Goal: Task Accomplishment & Management: Complete application form

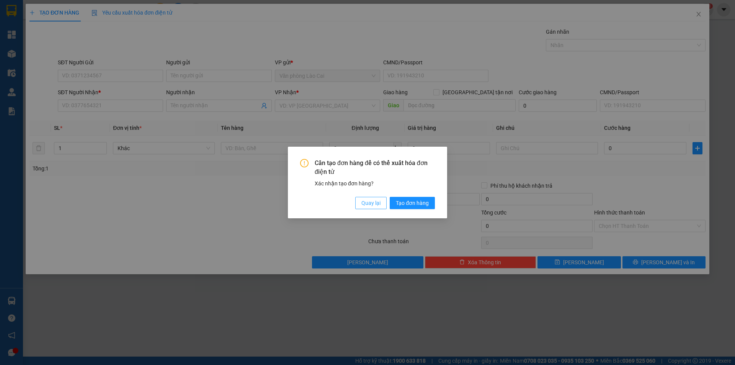
click at [367, 203] on span "Quay lại" at bounding box center [371, 203] width 19 height 8
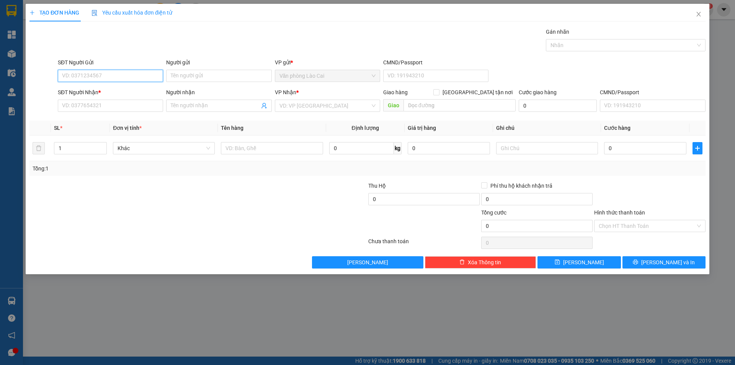
click at [94, 78] on input "SĐT Người Gửi" at bounding box center [110, 76] width 105 height 12
type input "0827243333"
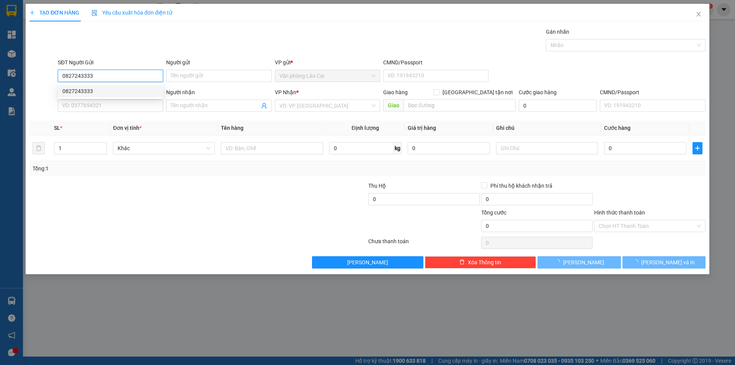
click at [83, 93] on div "0827243333" at bounding box center [110, 91] width 96 height 8
type input "0399896032"
type input "thanh hoá"
type input "180.000"
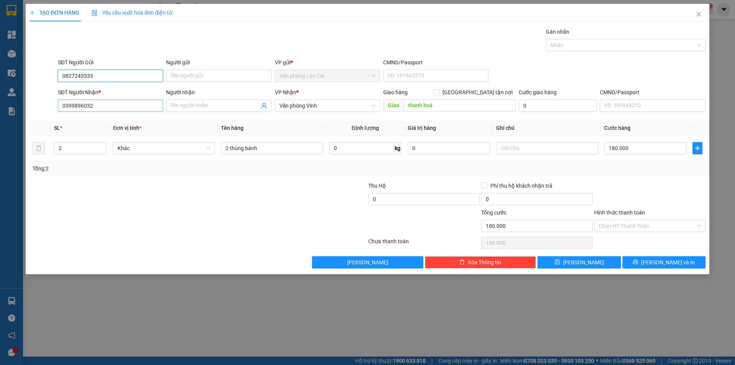
type input "0827243333"
drag, startPoint x: 106, startPoint y: 108, endPoint x: 57, endPoint y: 113, distance: 49.4
click at [57, 113] on div "SĐT Người Nhận * 0399896032" at bounding box center [110, 101] width 108 height 27
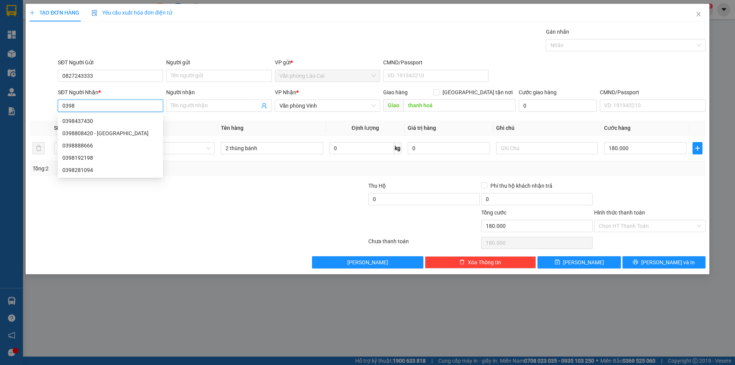
click at [71, 110] on input "0398" at bounding box center [110, 106] width 105 height 12
click at [85, 108] on input "03998" at bounding box center [110, 106] width 105 height 12
type input "0399896032"
click at [93, 122] on div "0399896032" at bounding box center [110, 121] width 96 height 8
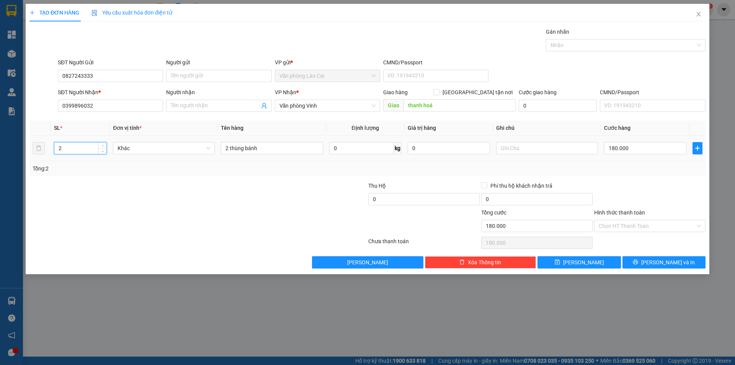
drag, startPoint x: 78, startPoint y: 146, endPoint x: 46, endPoint y: 157, distance: 34.5
click at [46, 157] on tr "2 Khác 2 thùng bánh 0 kg 0 180.000" at bounding box center [367, 149] width 676 height 26
drag, startPoint x: 277, startPoint y: 150, endPoint x: 203, endPoint y: 152, distance: 74.3
click at [203, 152] on tr "2 Khác 2 thùng bánh 0 kg 0 180.000" at bounding box center [367, 149] width 676 height 26
type input "02 kiện đen bánh"
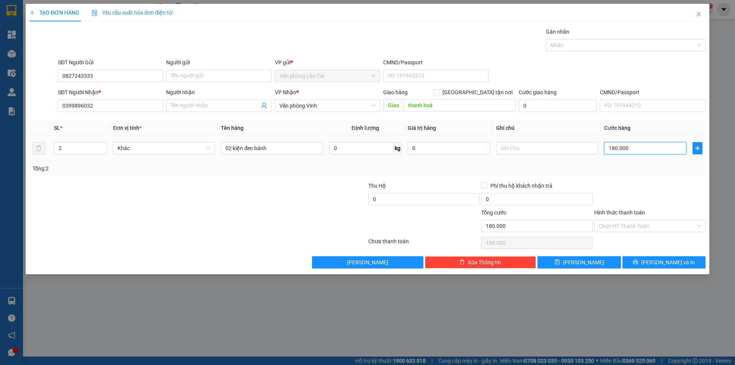
click at [642, 149] on input "180.000" at bounding box center [645, 148] width 82 height 12
type input "4"
type input "40"
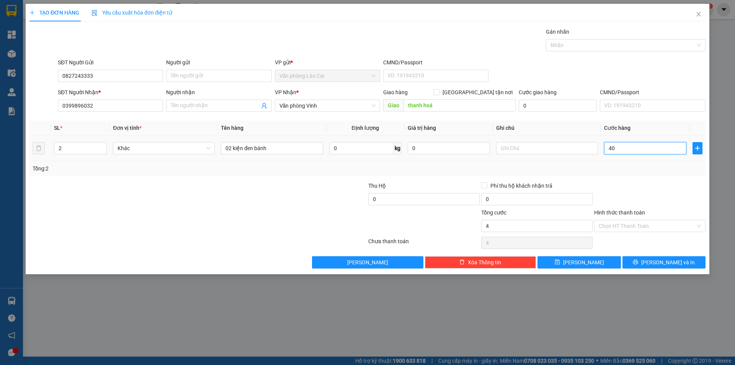
type input "40"
type input "400"
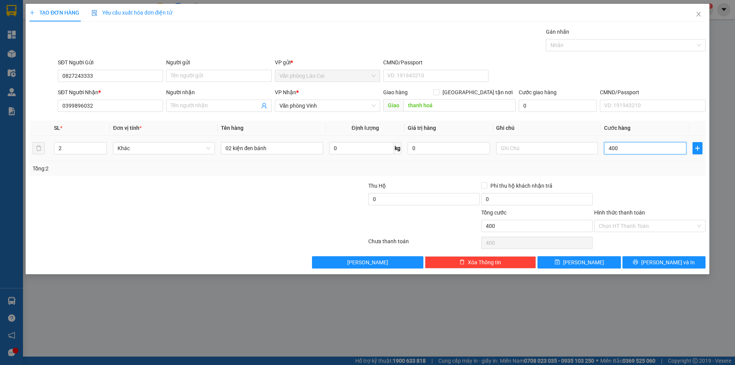
type input "4.000"
type input "40.000"
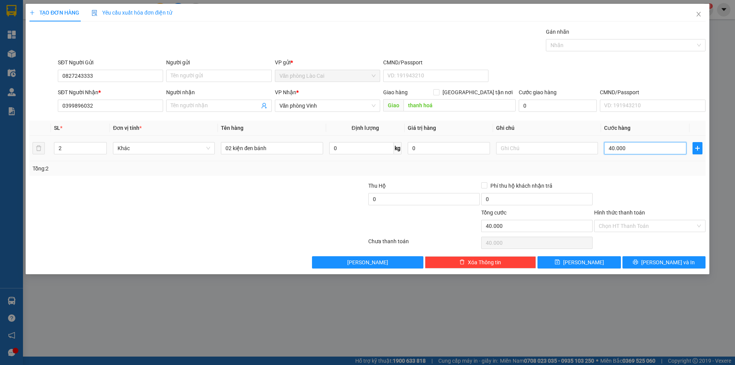
type input "400.000"
click at [606, 257] on button "Lưu" at bounding box center [579, 262] width 83 height 12
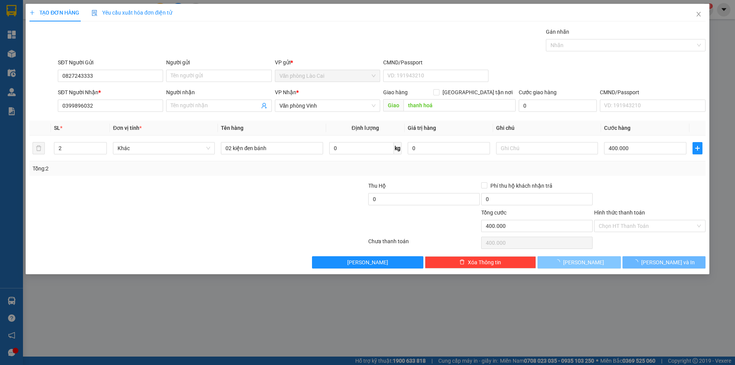
type input "0"
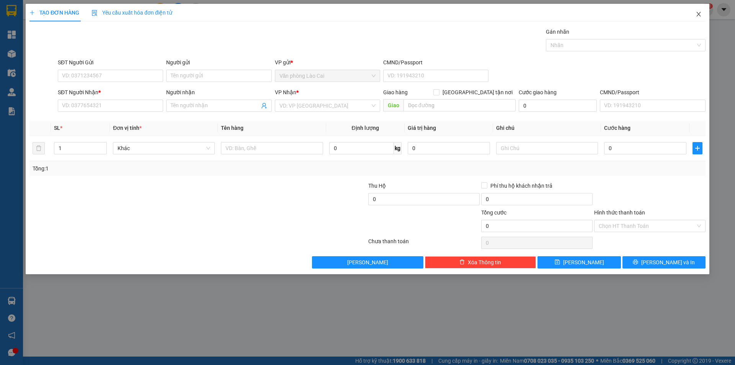
click at [697, 13] on icon "close" at bounding box center [699, 14] width 4 height 5
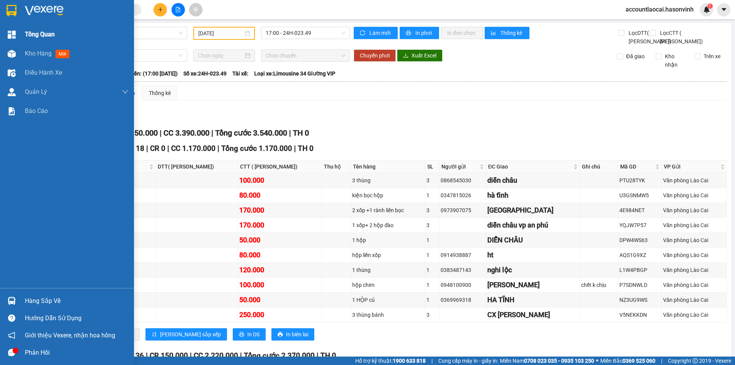
click at [34, 33] on span "Tổng Quan" at bounding box center [40, 34] width 30 height 10
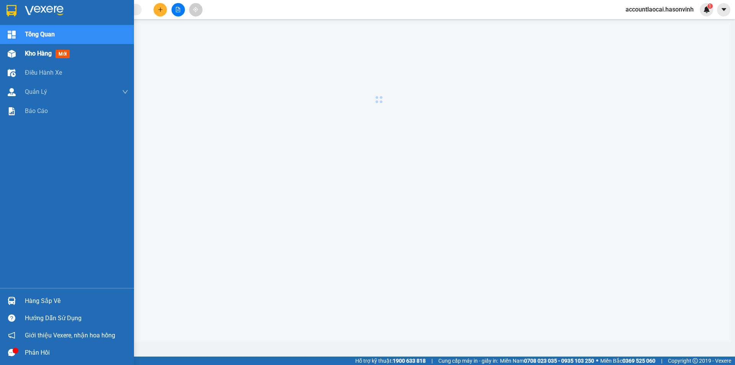
click at [29, 53] on span "Kho hàng" at bounding box center [38, 53] width 27 height 7
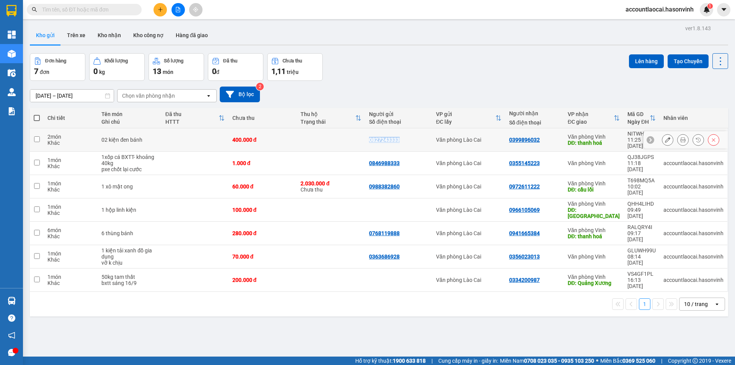
drag, startPoint x: 400, startPoint y: 134, endPoint x: 363, endPoint y: 134, distance: 36.8
click at [363, 134] on tr "2 món Khác 02 kiện đen bánh 400.000 đ 0827243333 Văn phòng Lào Cai 0399896032 V…" at bounding box center [379, 139] width 699 height 23
checkbox input "true"
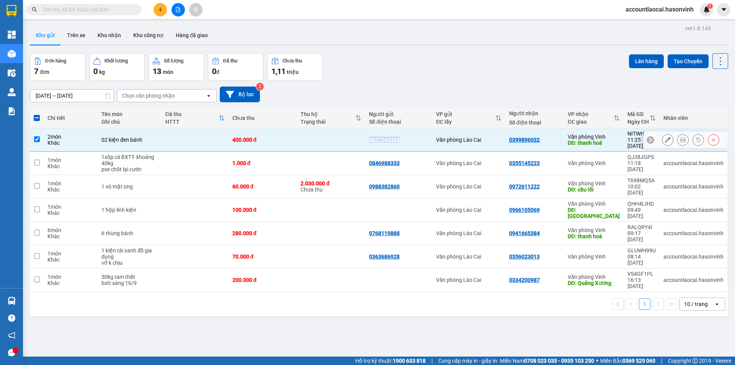
copy div "0827243333"
paste input "0827243333"
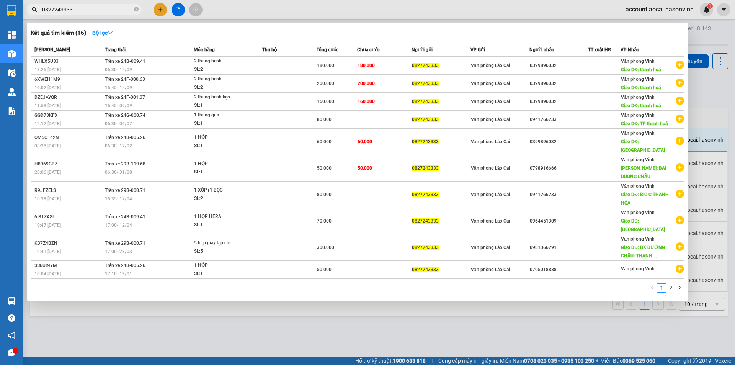
type input "0827243333"
click at [272, 354] on div at bounding box center [367, 182] width 735 height 365
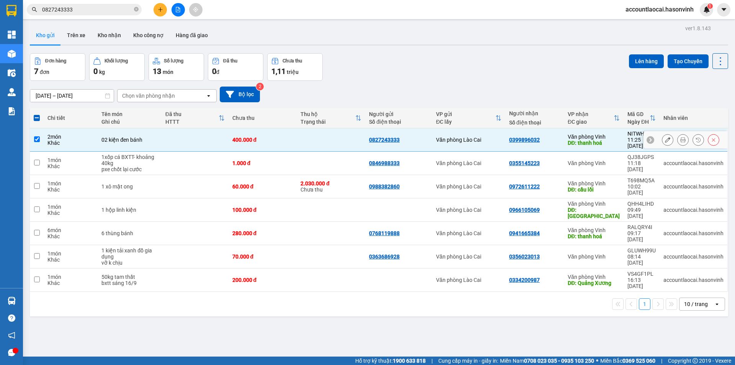
click at [156, 137] on div "02 kiện đen bánh" at bounding box center [130, 140] width 56 height 6
checkbox input "false"
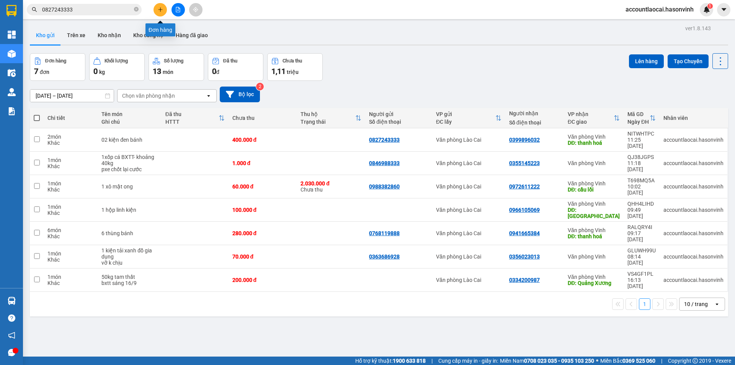
click at [158, 9] on icon "plus" at bounding box center [160, 9] width 5 height 5
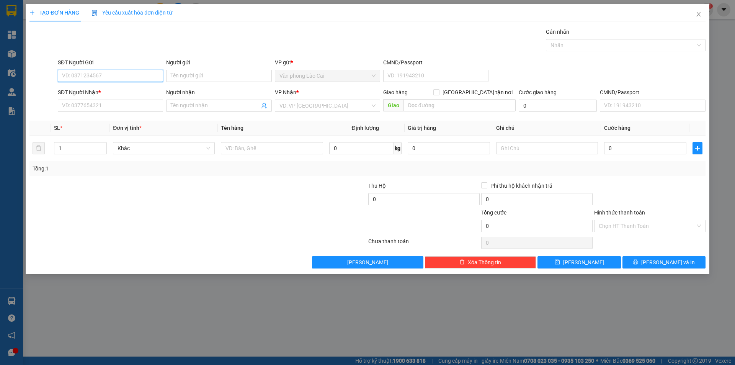
click at [107, 76] on input "SĐT Người Gửi" at bounding box center [110, 76] width 105 height 12
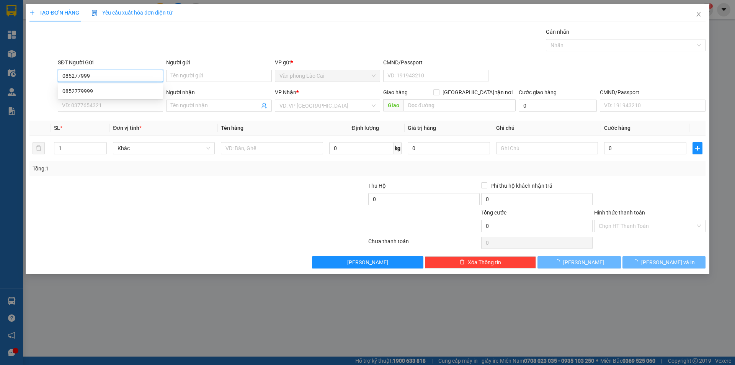
type input "0852779999"
click at [75, 89] on div "0852779999" at bounding box center [110, 91] width 96 height 8
type input "0981221991"
type input "310.000"
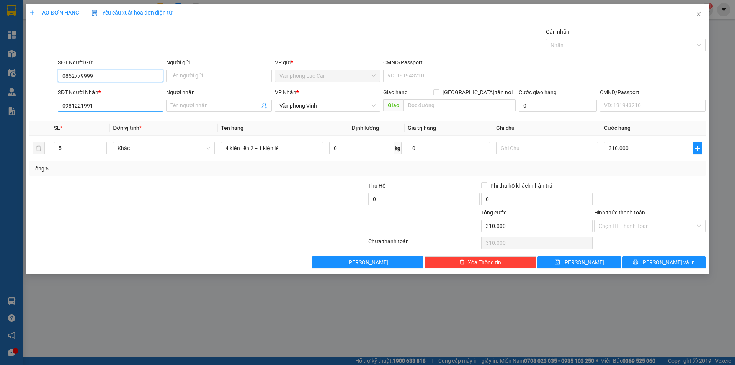
type input "0852779999"
drag, startPoint x: 107, startPoint y: 102, endPoint x: 10, endPoint y: 126, distance: 100.1
click at [10, 126] on div "TẠO ĐƠN HÀNG Yêu cầu xuất hóa đơn điện tử Transit Pickup Surcharge Ids Transit …" at bounding box center [367, 182] width 735 height 365
type input "0374115195"
click at [102, 117] on div "0374115195" at bounding box center [110, 121] width 96 height 8
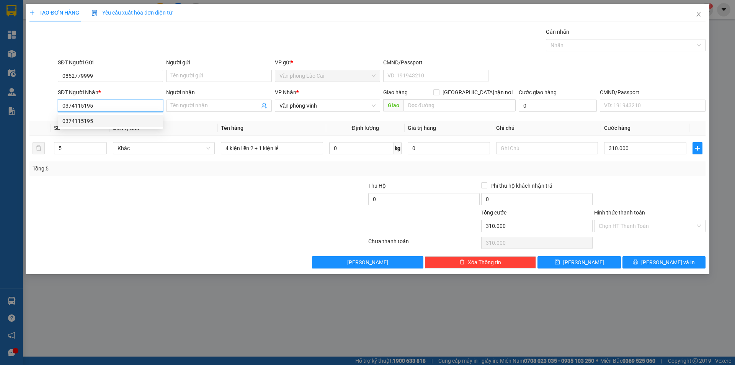
type input "50.000"
type input "0374115195"
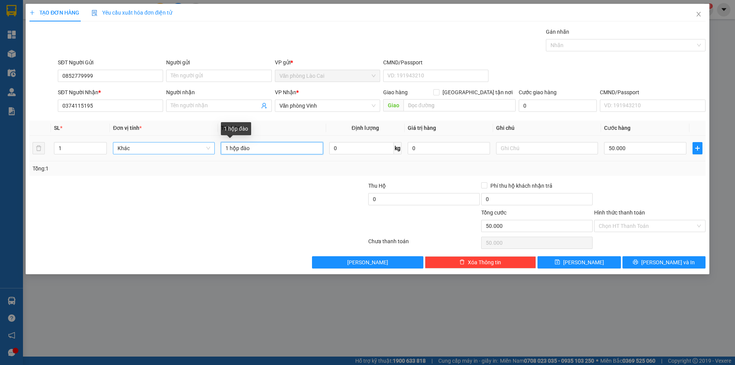
drag, startPoint x: 260, startPoint y: 151, endPoint x: 193, endPoint y: 143, distance: 66.7
click at [193, 143] on tr "1 Khác 1 hộp đào 0 kg 0 50.000" at bounding box center [367, 149] width 676 height 26
type input "kiện liền 2 xốp"
click at [641, 149] on input "50.000" at bounding box center [645, 148] width 82 height 12
type input "8"
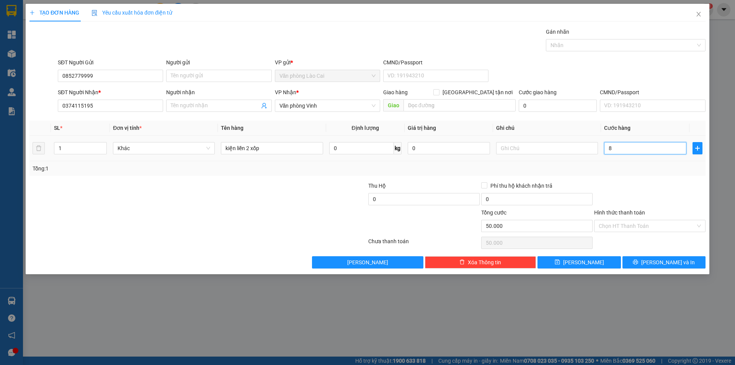
type input "8"
type input "80"
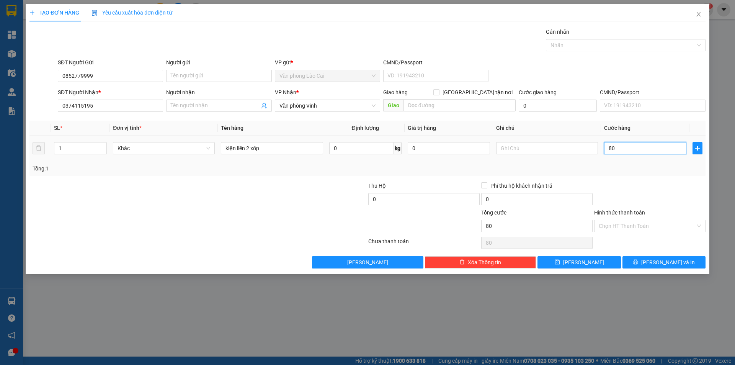
type input "800"
type input "8.000"
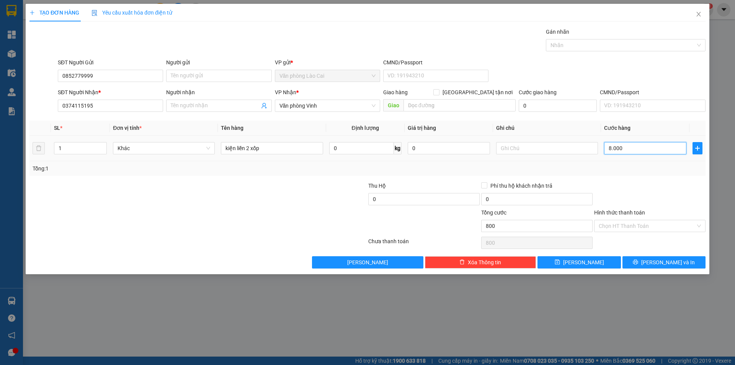
type input "8.000"
type input "80.000"
click at [665, 259] on span "Lưu và In" at bounding box center [669, 262] width 54 height 8
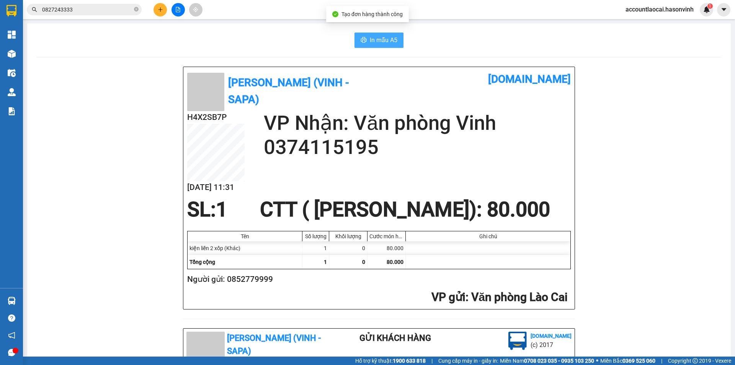
click at [386, 41] on span "In mẫu A5" at bounding box center [384, 40] width 28 height 10
click at [159, 11] on icon "plus" at bounding box center [160, 9] width 5 height 5
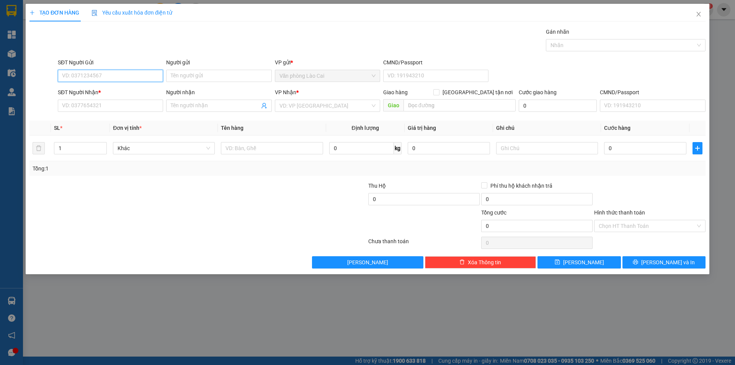
click at [91, 75] on input "SĐT Người Gửi" at bounding box center [110, 76] width 105 height 12
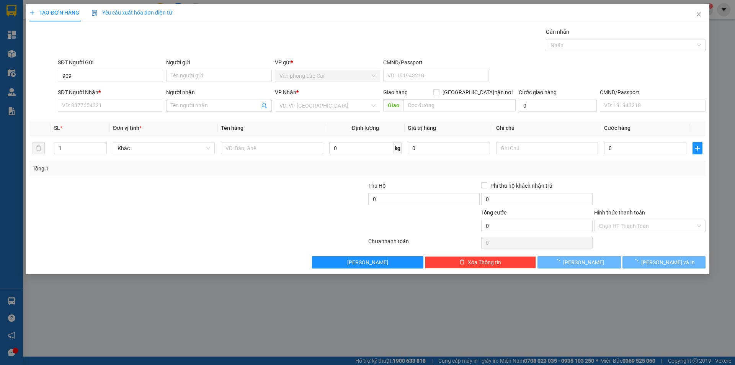
click at [56, 49] on div "Gán nhãn Nhãn" at bounding box center [381, 41] width 651 height 27
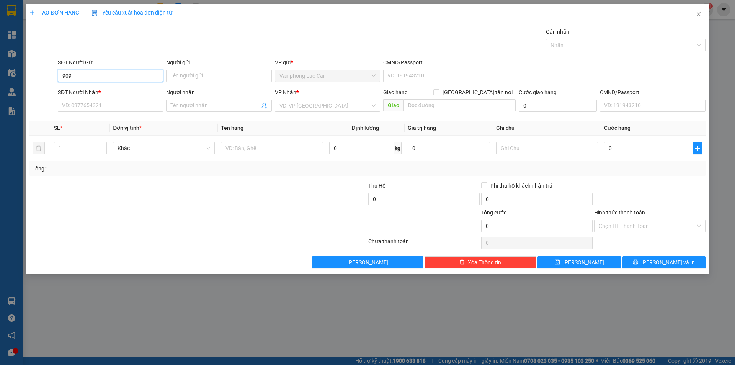
click at [79, 77] on input "909" at bounding box center [110, 76] width 105 height 12
click at [79, 74] on input "909" at bounding box center [110, 76] width 105 height 12
click at [79, 90] on div "0916725909" at bounding box center [110, 91] width 96 height 8
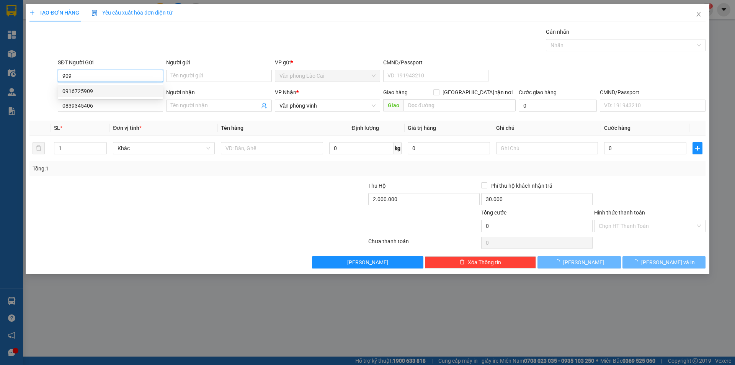
type input "0916725909"
type input "0839345406"
type input "2.000.000"
type input "30.000"
type input "60.000"
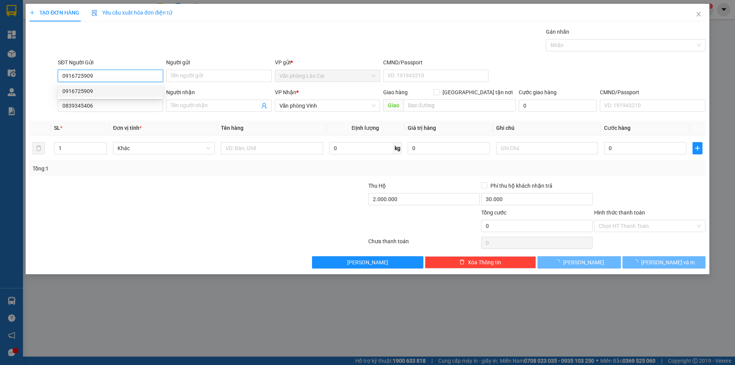
type input "60.000"
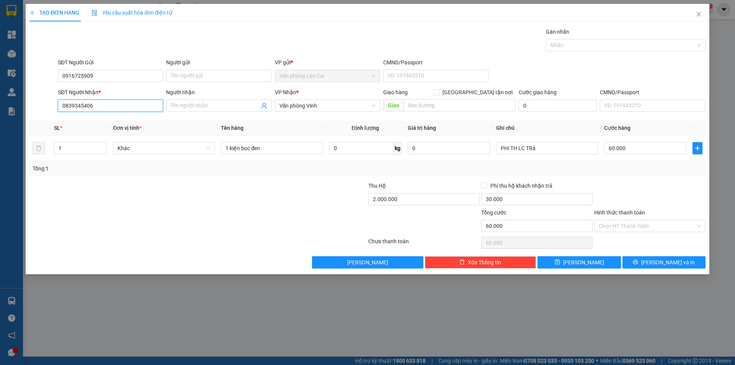
drag, startPoint x: 101, startPoint y: 105, endPoint x: 31, endPoint y: 96, distance: 70.6
click at [31, 96] on div "SĐT Người Nhận * 0839345406 0839345406 Người nhận Tên người nhận VP Nhận * Văn …" at bounding box center [368, 101] width 678 height 27
click at [68, 134] on div "0913816866" at bounding box center [110, 133] width 96 height 8
type input "0913816866"
type input "0"
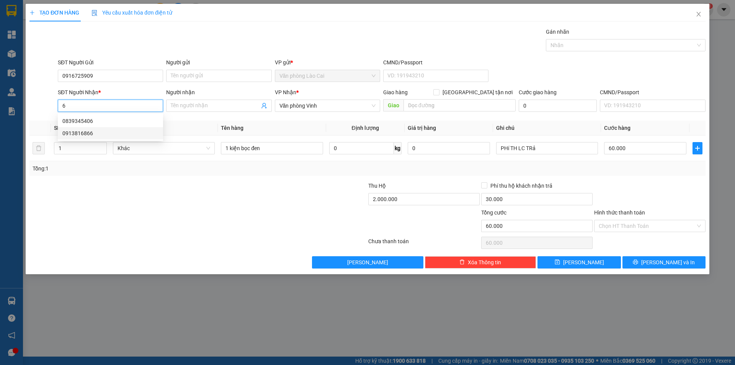
type input "0"
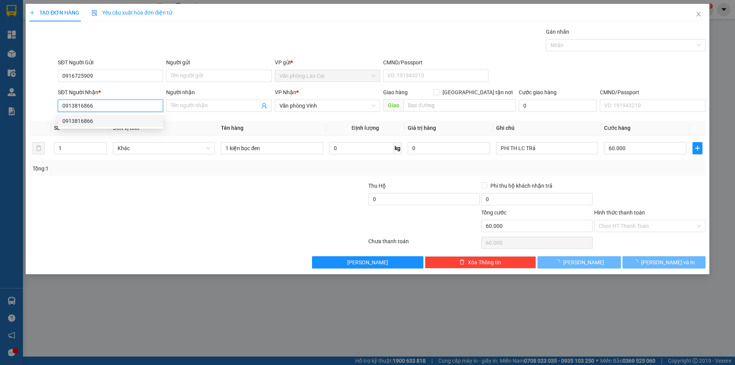
type input "100.000"
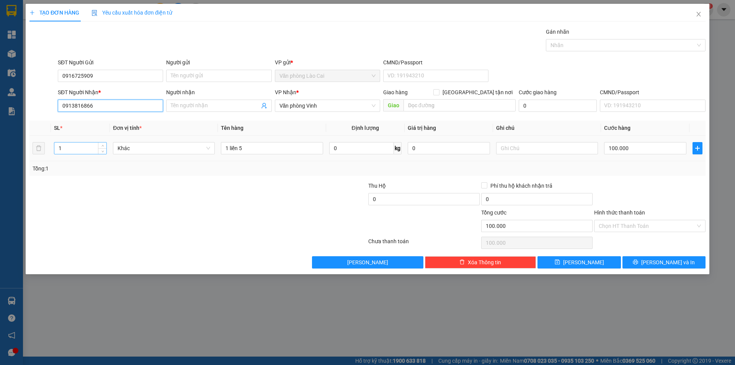
type input "0913816866"
click at [77, 146] on input "1" at bounding box center [80, 147] width 52 height 11
type input "5"
click at [249, 147] on input "1 liền 5" at bounding box center [272, 148] width 102 height 12
type input "1"
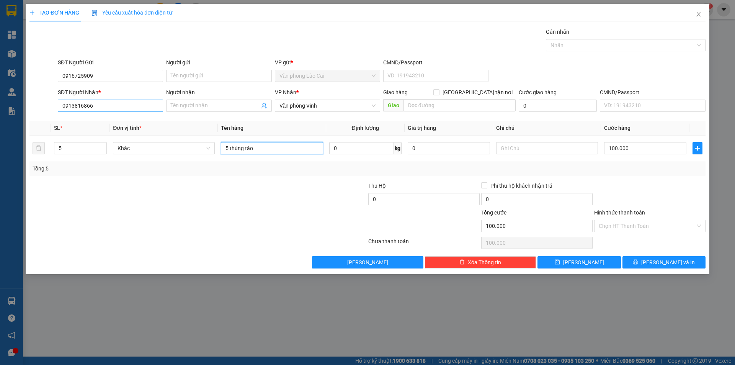
type input "5 thùng táo"
drag, startPoint x: 101, startPoint y: 105, endPoint x: 52, endPoint y: 108, distance: 48.4
click at [52, 108] on div "SĐT Người Nhận * 0913816866 0913816866 Người nhận Tên người nhận VP Nhận * Văn …" at bounding box center [368, 101] width 678 height 27
click at [641, 151] on input "100.000" at bounding box center [645, 148] width 82 height 12
type input "2"
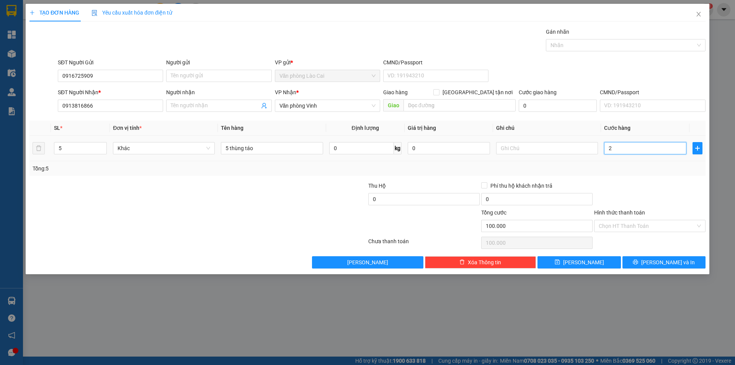
type input "2"
type input "20"
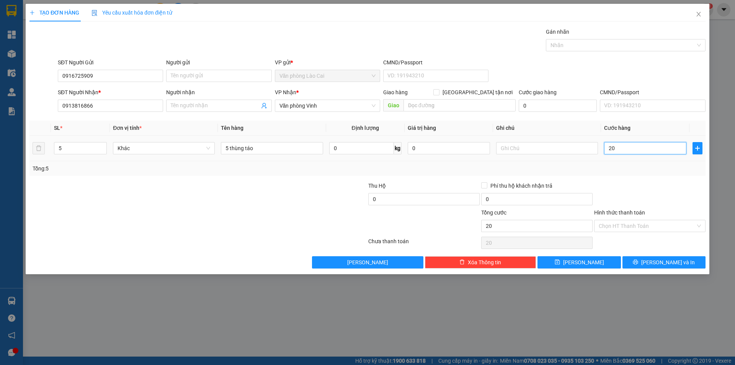
type input "200"
type input "2.000"
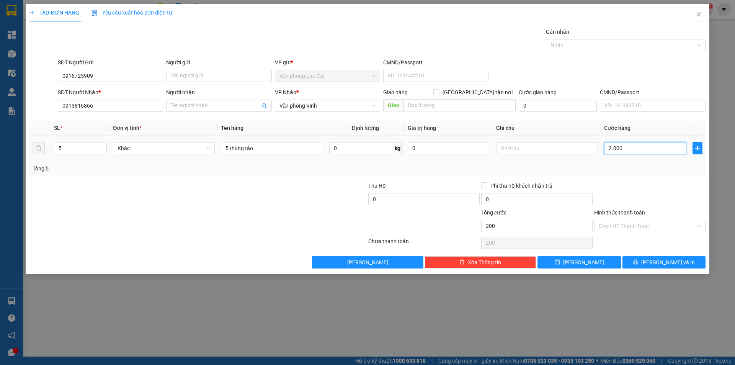
type input "2.000"
type input "20.000"
type input "200.000"
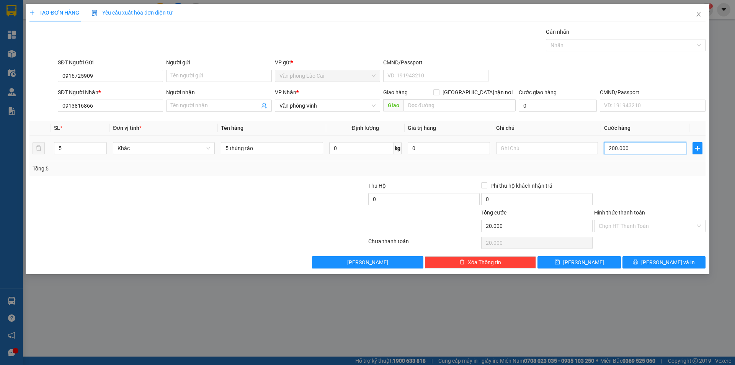
type input "200.000"
click at [663, 261] on span "Lưu và In" at bounding box center [669, 262] width 54 height 8
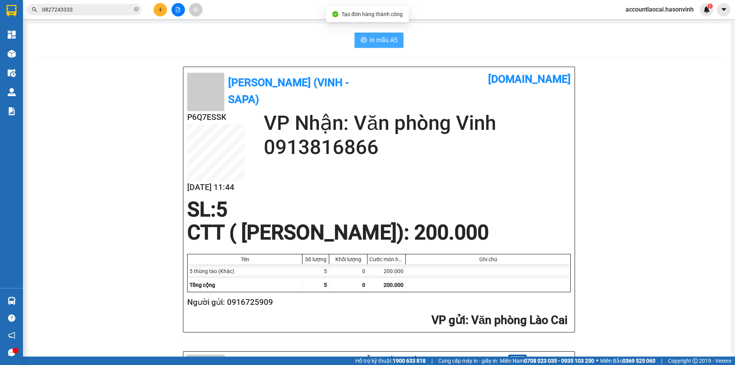
click at [370, 39] on span "In mẫu A5" at bounding box center [384, 40] width 28 height 10
click at [156, 9] on button at bounding box center [160, 9] width 13 height 13
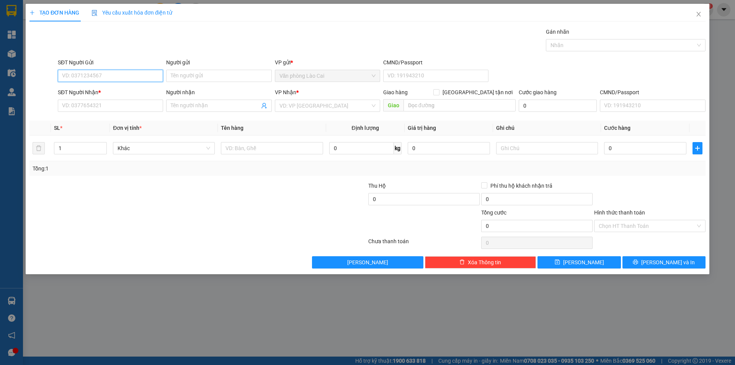
click at [91, 74] on input "SĐT Người Gửi" at bounding box center [110, 76] width 105 height 12
type input "0"
click at [97, 73] on input "654" at bounding box center [110, 76] width 105 height 12
click at [87, 76] on input "654" at bounding box center [110, 76] width 105 height 12
click at [88, 89] on div "0788089654" at bounding box center [110, 91] width 96 height 8
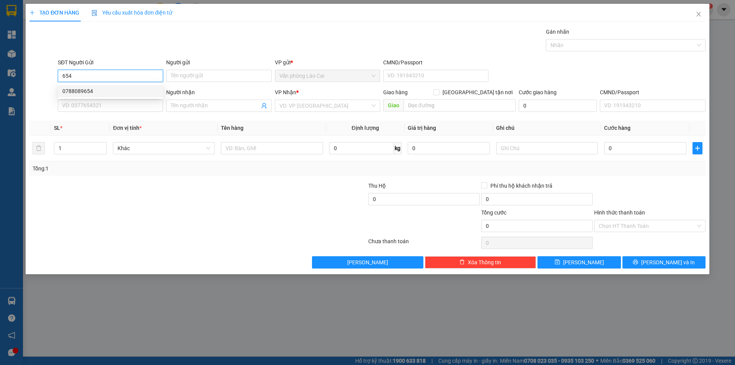
type input "0788089654"
type input "0346463891"
type input "ht"
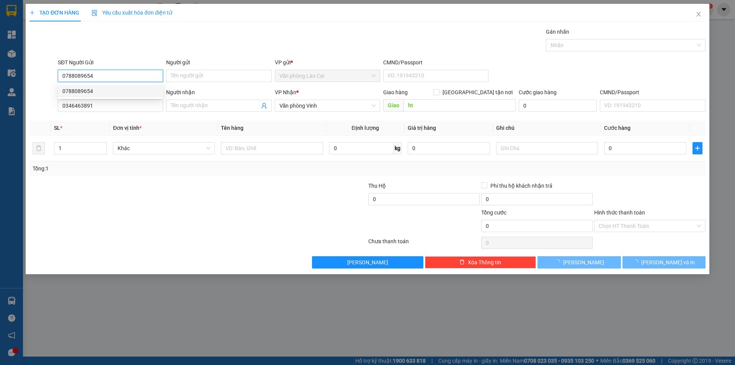
type input "50.000"
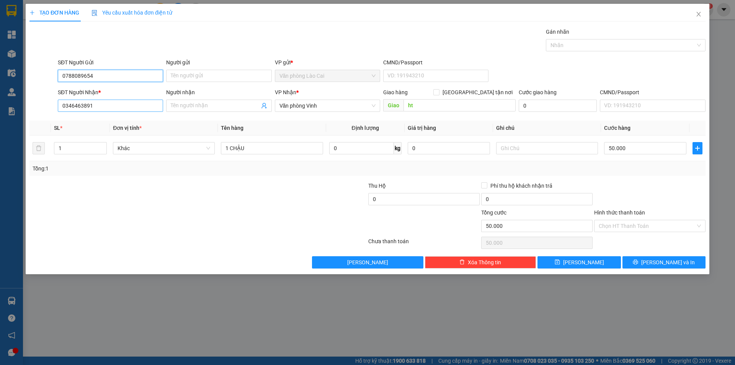
type input "0788089654"
drag, startPoint x: 86, startPoint y: 111, endPoint x: 61, endPoint y: 113, distance: 25.4
click at [61, 113] on div "SĐT Người Nhận * 0346463891 0346463891" at bounding box center [110, 101] width 105 height 27
type input "0"
click at [76, 121] on div "0964241684" at bounding box center [110, 121] width 96 height 8
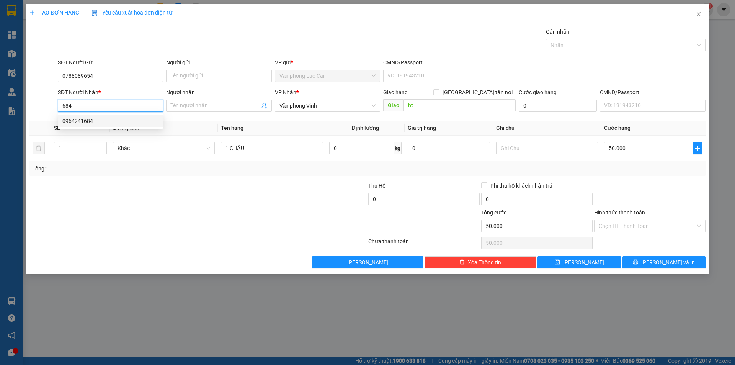
type input "0964241684"
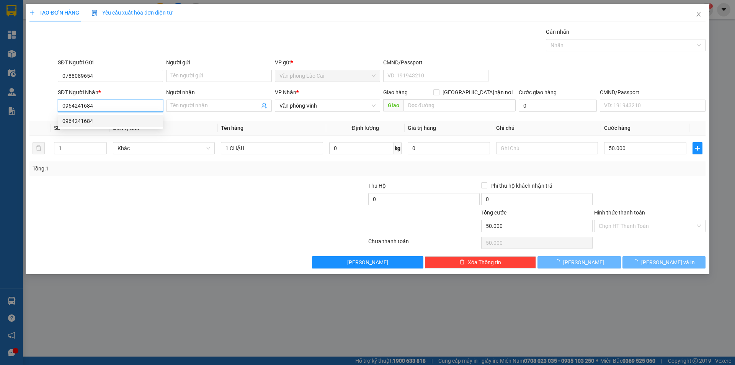
type input "200.000"
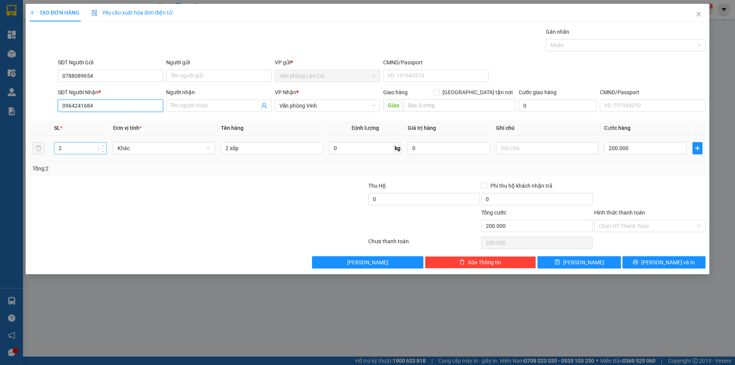
type input "0964241684"
click at [37, 152] on tr "2 Khác 2 xốp 0 kg 0 200.000" at bounding box center [367, 149] width 676 height 26
type input "1"
drag, startPoint x: 226, startPoint y: 150, endPoint x: 299, endPoint y: 171, distance: 75.7
click at [299, 171] on div "SL * Đơn vị tính * Tên hàng Định lượng Giá trị hàng Ghi chú Cước hàng 1 Khác 2 …" at bounding box center [367, 148] width 676 height 55
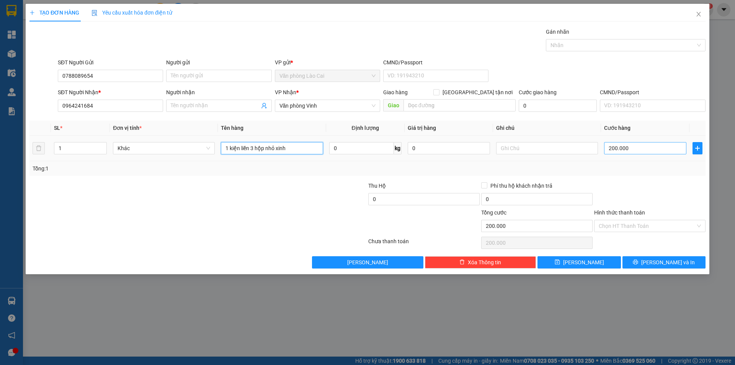
type input "1 kiện liền 3 hộp nhỏ xinh"
click at [645, 146] on input "200.000" at bounding box center [645, 148] width 82 height 12
type input "5"
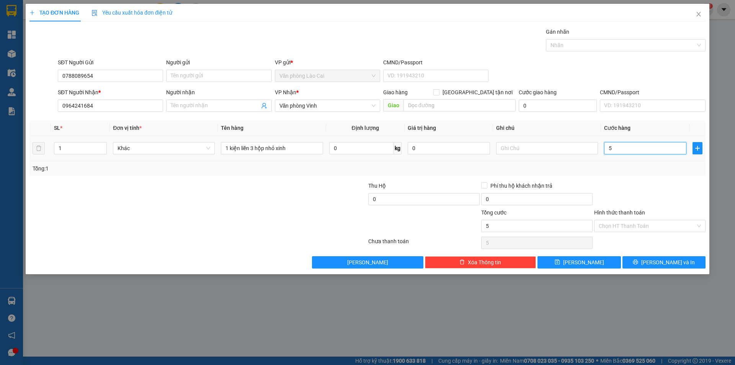
type input "50"
type input "500"
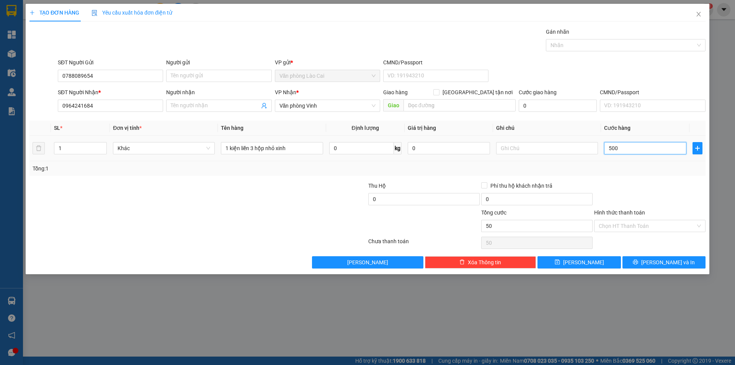
type input "500"
type input "5.000"
type input "50.000"
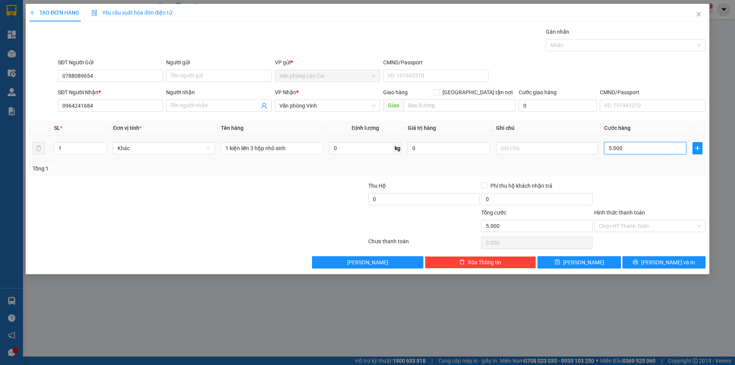
type input "50.000"
click at [666, 261] on span "Lưu và In" at bounding box center [669, 262] width 54 height 8
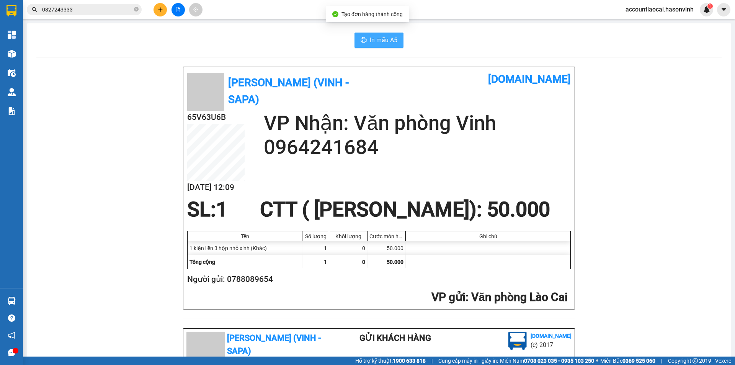
click at [378, 36] on span "In mẫu A5" at bounding box center [384, 40] width 28 height 10
click at [139, 10] on span "0827243333" at bounding box center [84, 9] width 115 height 11
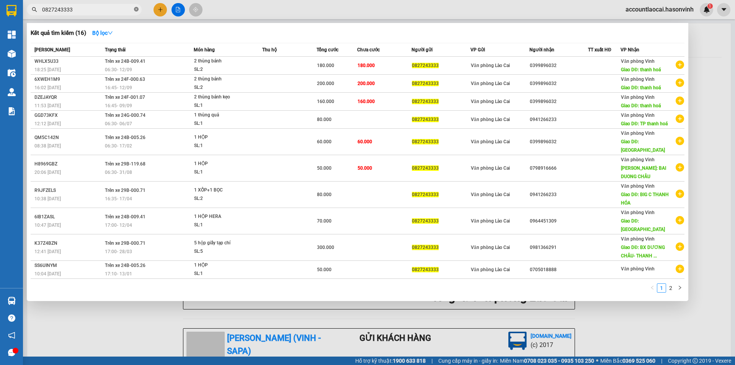
click at [136, 10] on icon "close-circle" at bounding box center [136, 9] width 5 height 5
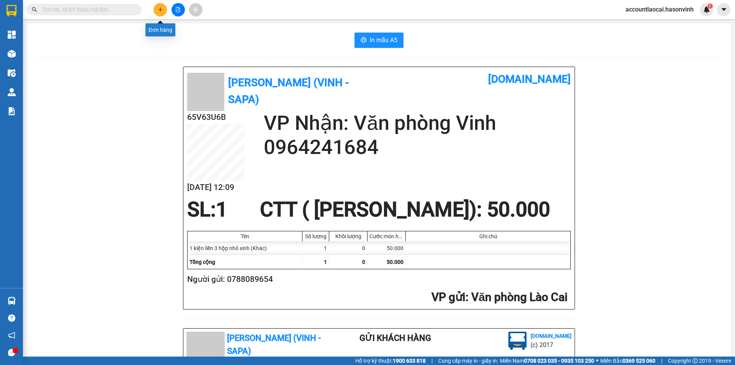
click at [157, 11] on button at bounding box center [160, 9] width 13 height 13
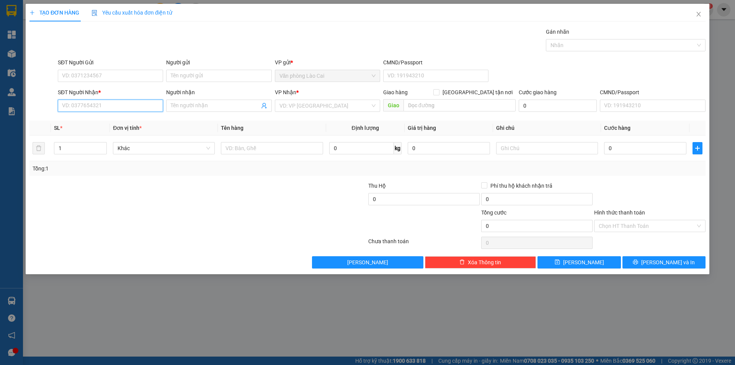
click at [89, 105] on input "SĐT Người Nhận *" at bounding box center [110, 106] width 105 height 12
click at [92, 119] on div "0982032381" at bounding box center [110, 121] width 96 height 8
type input "0982032381"
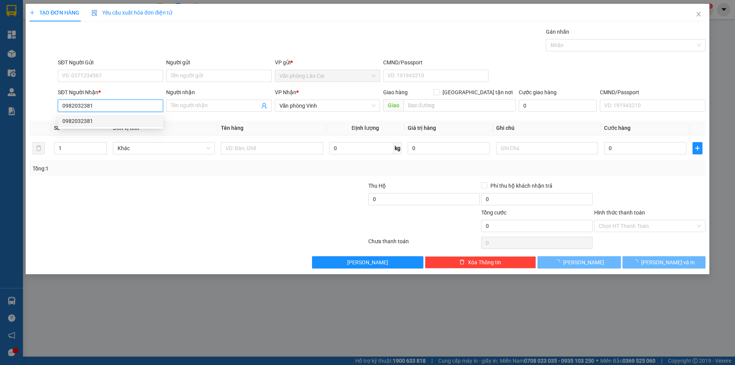
type input "1.230.000"
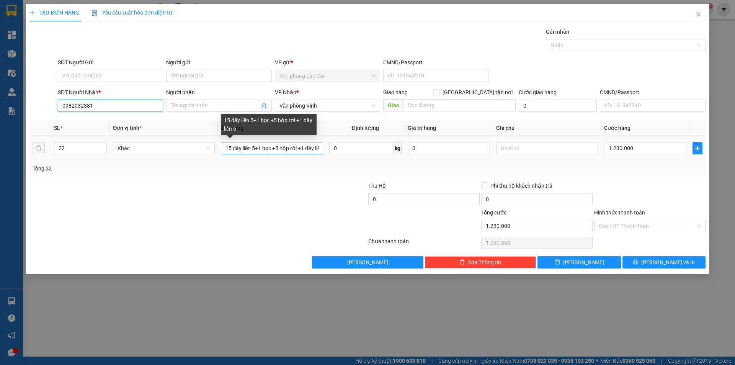
type input "0982032381"
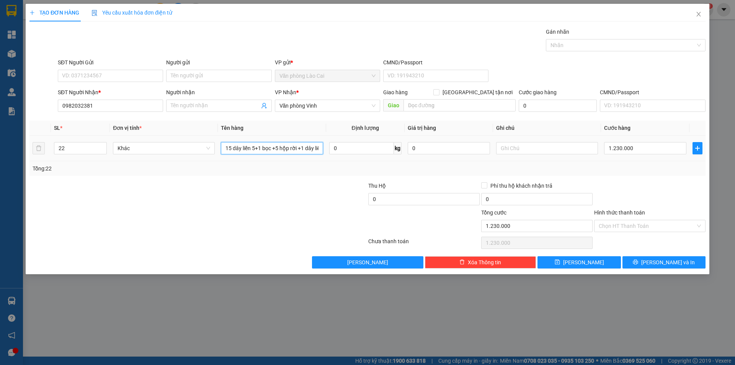
drag, startPoint x: 317, startPoint y: 148, endPoint x: 131, endPoint y: 157, distance: 186.4
click at [131, 157] on tr "22 Khác 15 dây liền 5+1 bọc +5 hộp rời +1 dây liền 6 0 kg 0 1.230.000" at bounding box center [367, 149] width 676 height 26
type input "liền 6"
click at [699, 13] on icon "close" at bounding box center [699, 14] width 6 height 6
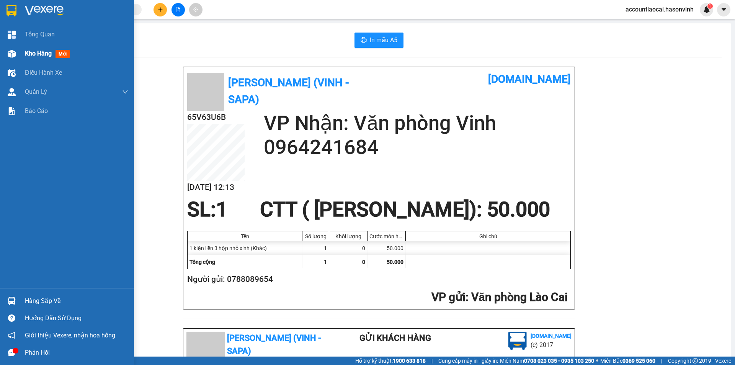
click at [38, 55] on span "Kho hàng" at bounding box center [38, 53] width 27 height 7
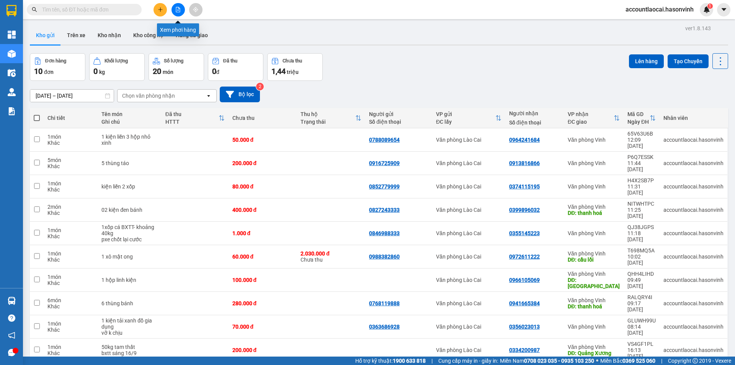
click at [161, 5] on button at bounding box center [160, 9] width 13 height 13
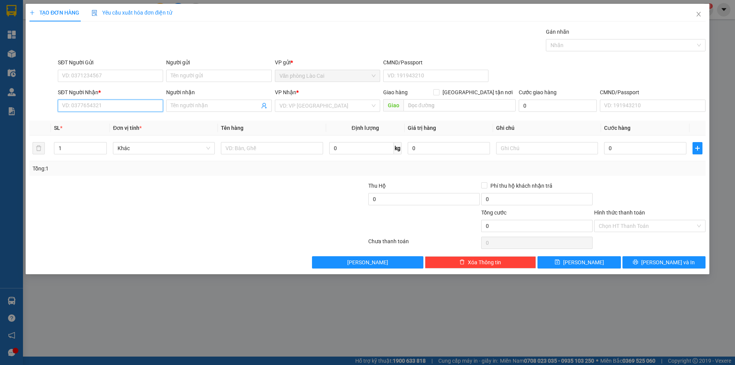
click at [108, 109] on input "SĐT Người Nhận *" at bounding box center [110, 106] width 105 height 12
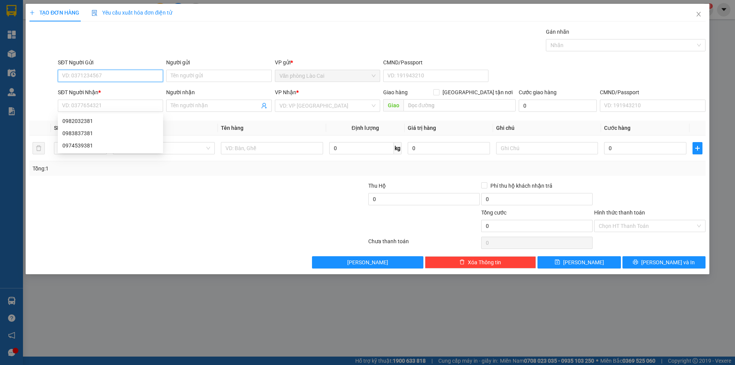
click at [90, 75] on input "SĐT Người Gửi" at bounding box center [110, 76] width 105 height 12
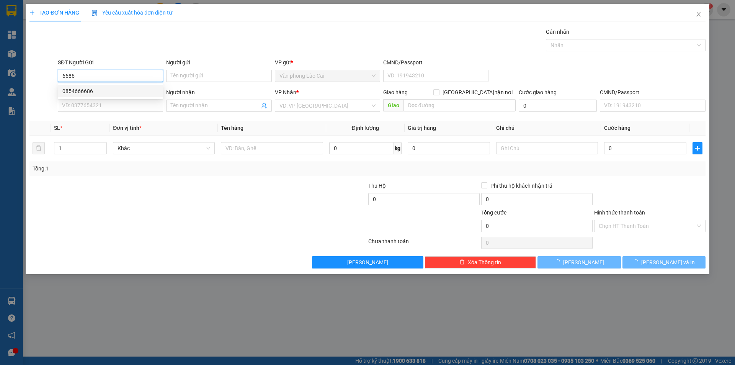
click at [85, 91] on div "0854666686" at bounding box center [110, 91] width 96 height 8
type input "0854666686"
type input "0982032381"
type input "1.230.000"
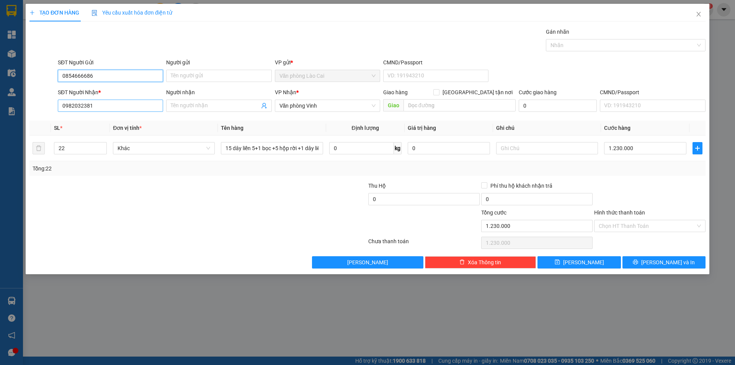
type input "0854666686"
drag, startPoint x: 99, startPoint y: 105, endPoint x: 73, endPoint y: 106, distance: 26.1
click at [73, 106] on input "0982032381" at bounding box center [110, 106] width 105 height 12
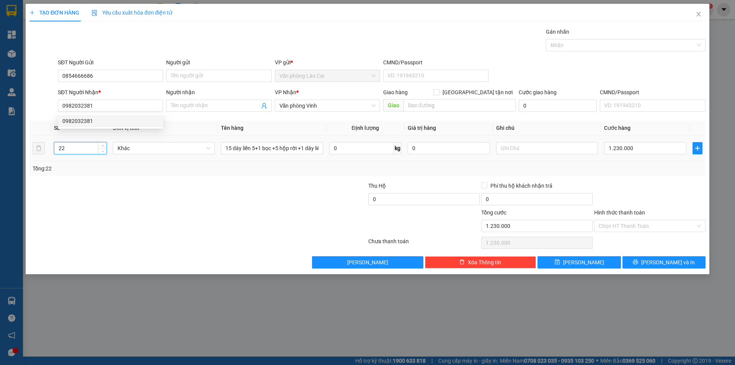
click at [76, 146] on input "22" at bounding box center [80, 147] width 52 height 11
type input "2"
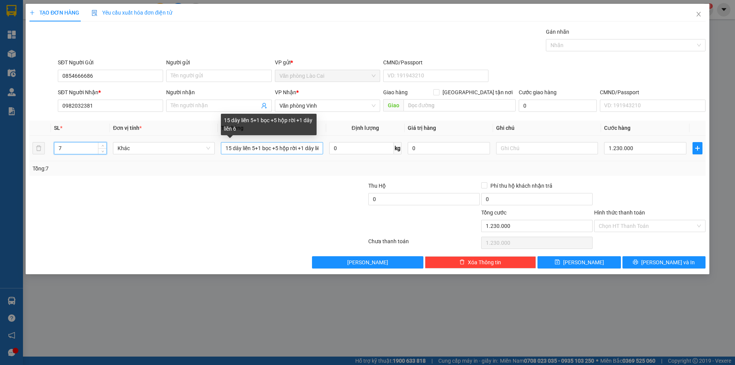
type input "7"
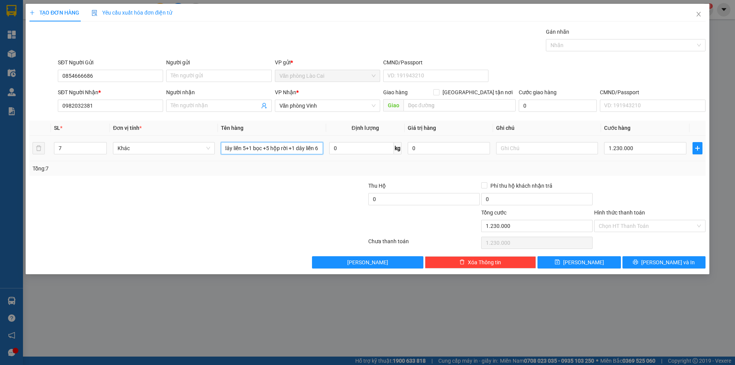
drag, startPoint x: 226, startPoint y: 148, endPoint x: 321, endPoint y: 158, distance: 95.1
click at [321, 158] on td "15 dây liền 5+1 bọc +5 hộp rời +1 dây liền 6" at bounding box center [272, 149] width 108 height 26
type input "3 dây liền 5 + 3 dây liền 6 + 1 hộp đào"
click at [646, 147] on input "1.230.000" at bounding box center [645, 148] width 82 height 12
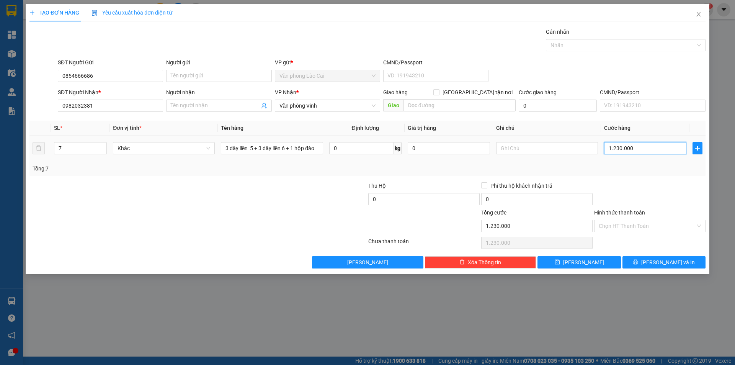
scroll to position [0, 0]
type input "5"
type input "52"
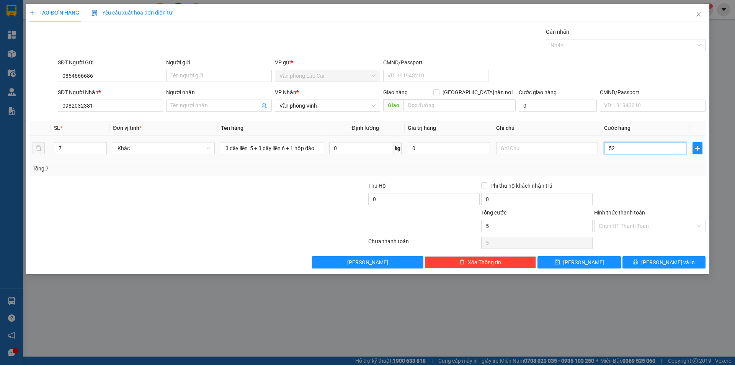
type input "52"
type input "520"
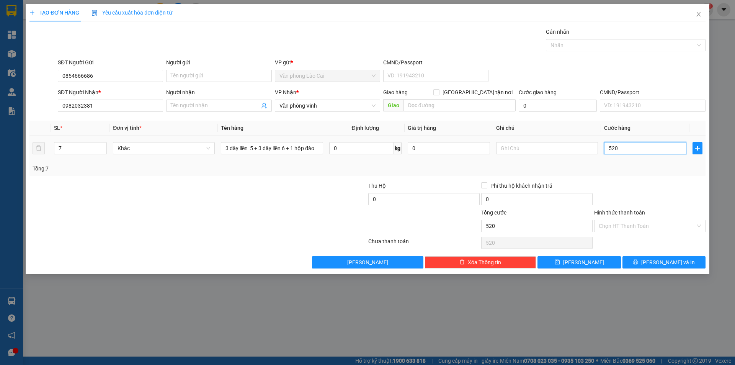
type input "5.200"
type input "52.000"
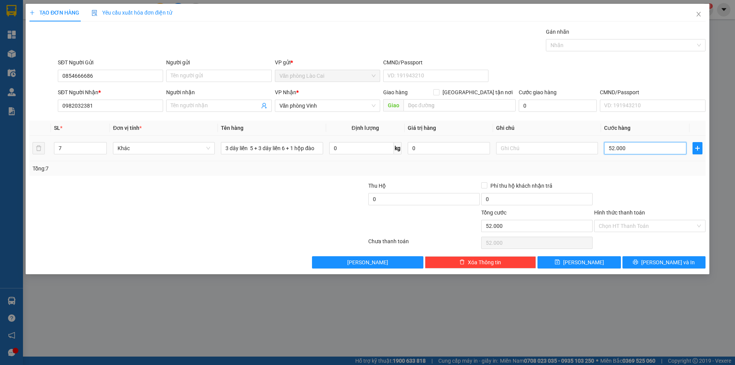
type input "520.000"
click at [150, 212] on div at bounding box center [142, 221] width 226 height 27
click at [668, 259] on span "Lưu và In" at bounding box center [669, 262] width 54 height 8
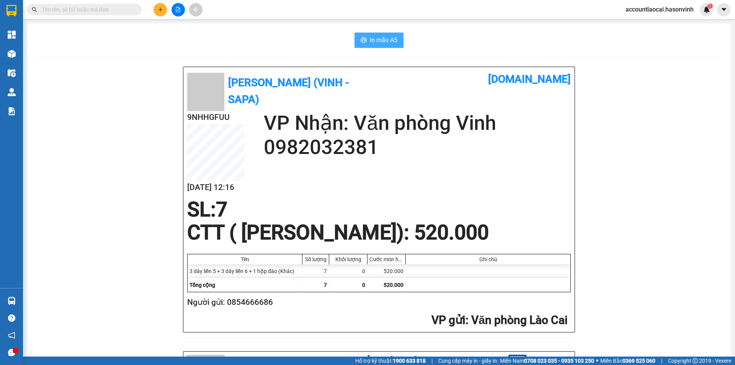
click at [361, 39] on icon "printer" at bounding box center [364, 40] width 6 height 6
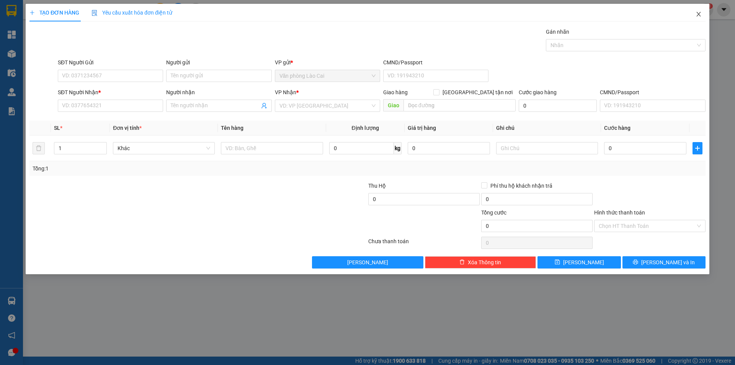
click at [699, 17] on icon "close" at bounding box center [699, 14] width 6 height 6
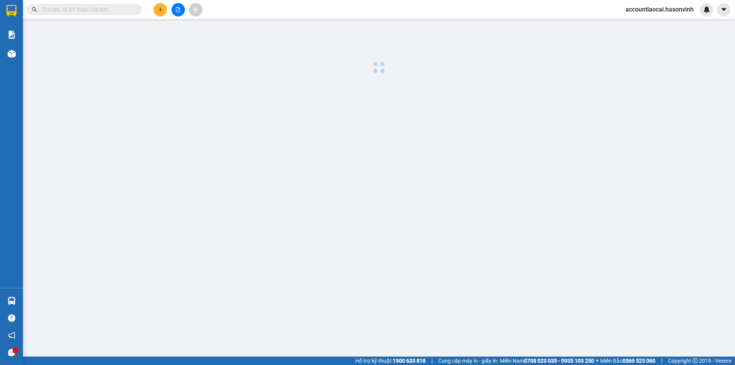
click at [116, 8] on input "text" at bounding box center [87, 9] width 90 height 8
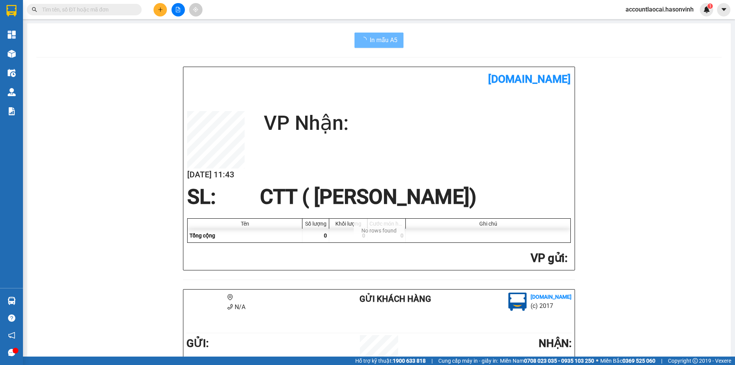
paste input "0913816866"
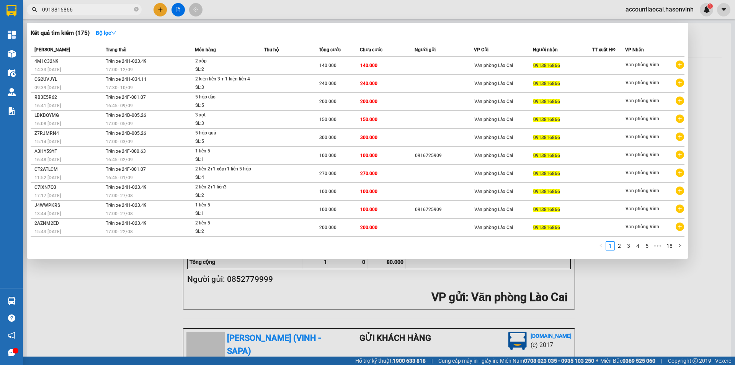
type input "0913816866"
